Goal: Information Seeking & Learning: Learn about a topic

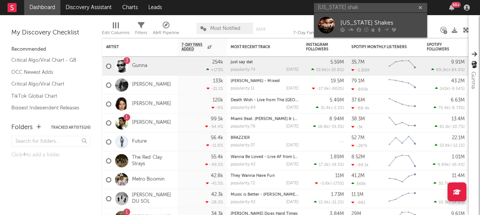
type input "[US_STATE] shak"
click at [329, 22] on div at bounding box center [326, 25] width 17 height 17
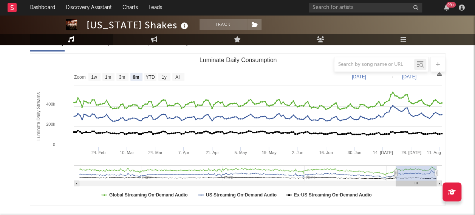
scroll to position [98, 0]
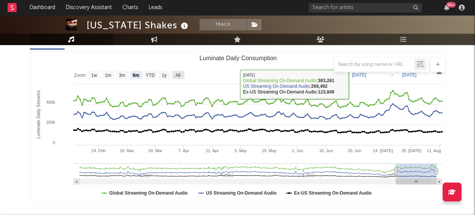
click at [180, 74] on text "All" at bounding box center [177, 75] width 5 height 5
select select "All"
type input "[DATE]"
